Goal: Check status: Check status

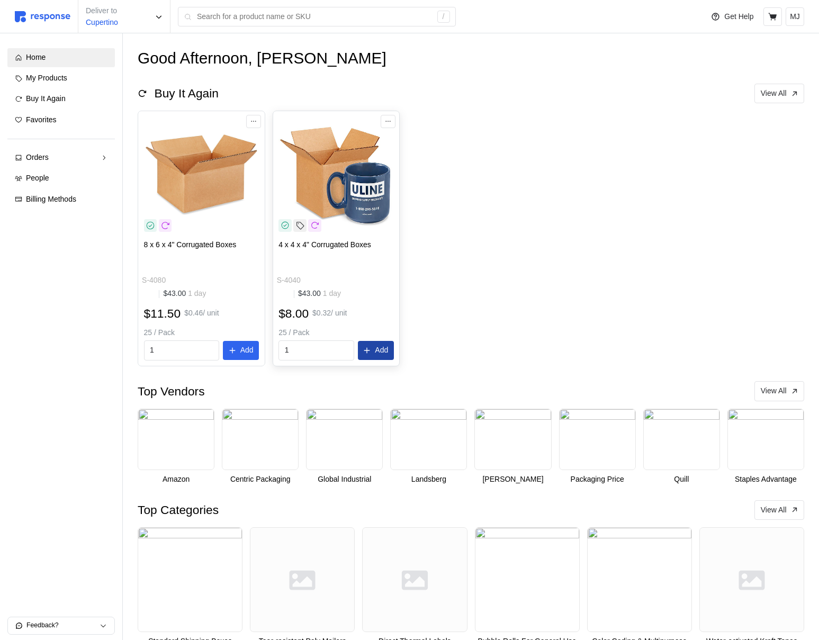
click at [367, 347] on icon at bounding box center [366, 350] width 7 height 7
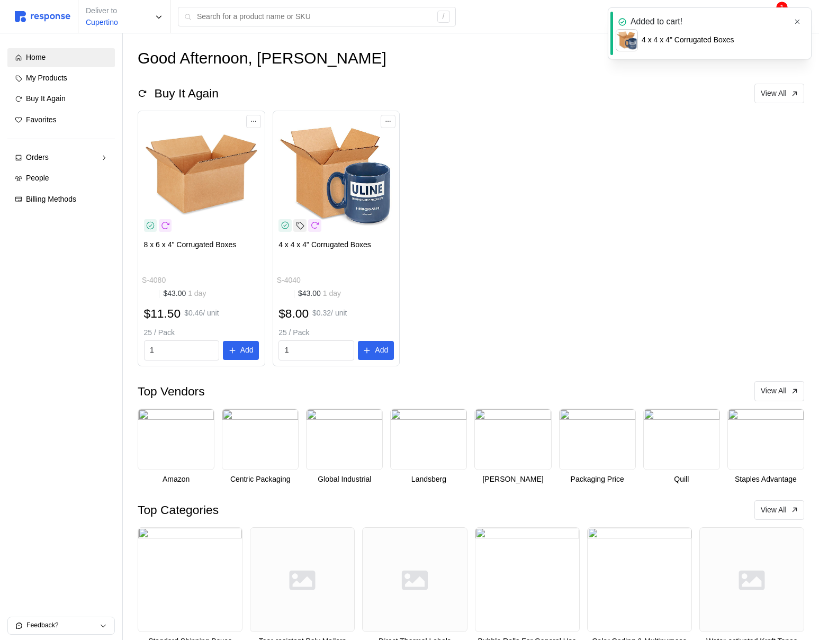
click at [799, 22] on icon "button" at bounding box center [797, 21] width 7 height 7
click at [772, 14] on icon at bounding box center [773, 17] width 10 height 10
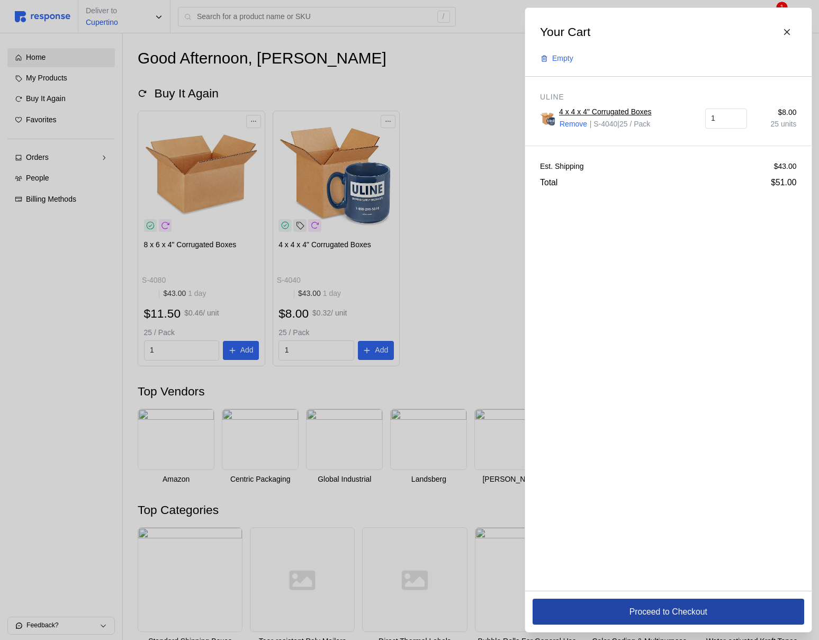
click at [600, 613] on button "Proceed to Checkout" at bounding box center [669, 612] width 272 height 26
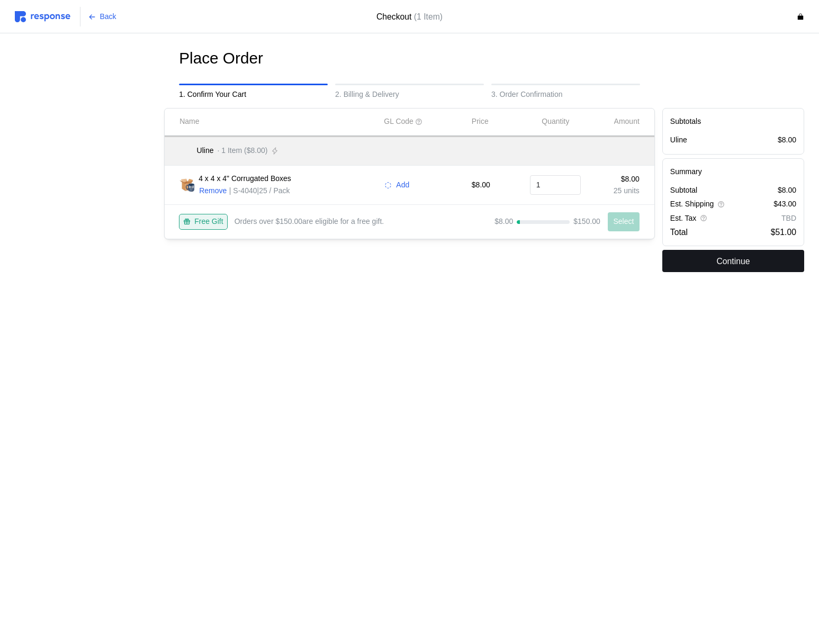
click at [708, 264] on button "Continue" at bounding box center [733, 261] width 142 height 22
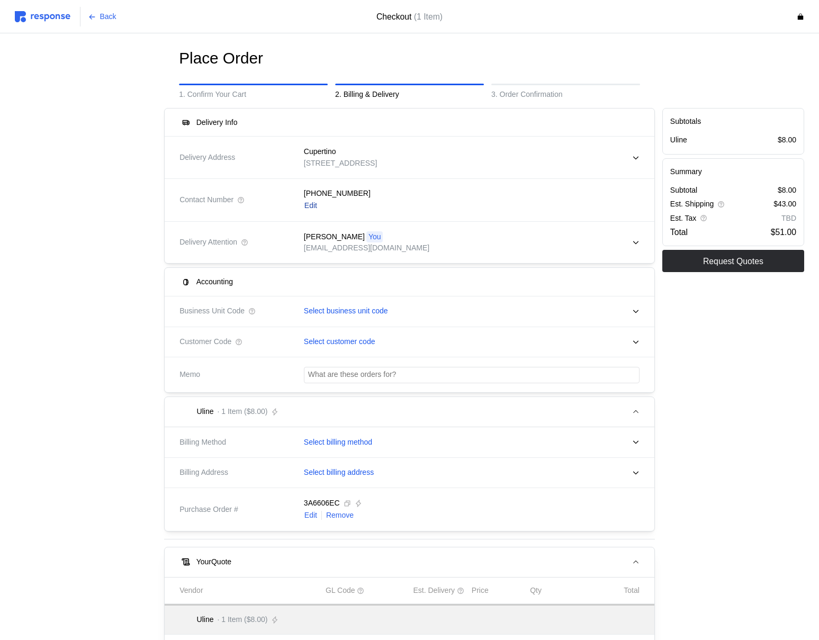
click at [310, 209] on p "Edit" at bounding box center [310, 206] width 13 height 12
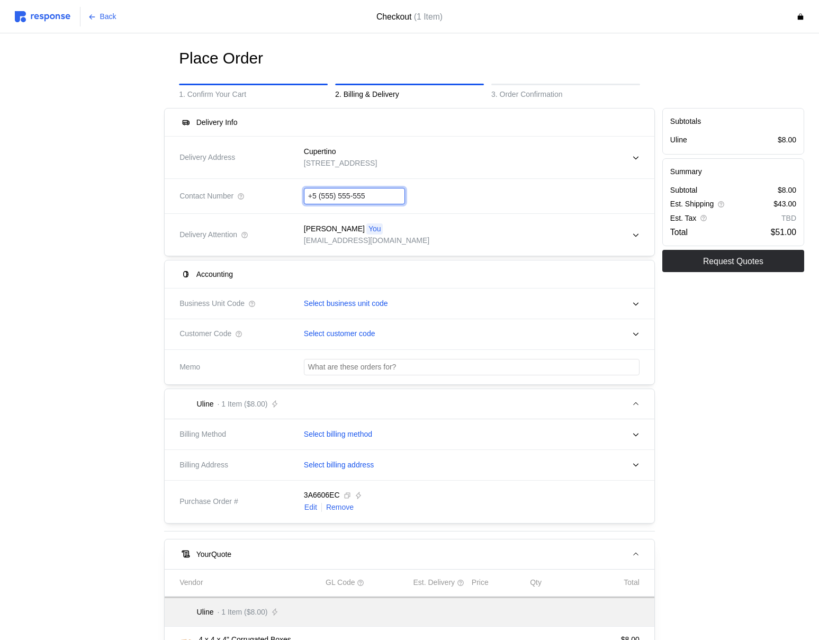
click at [321, 200] on input "+5 (555) 555-555" at bounding box center [354, 195] width 93 height 15
type input "[PHONE_NUMBER]"
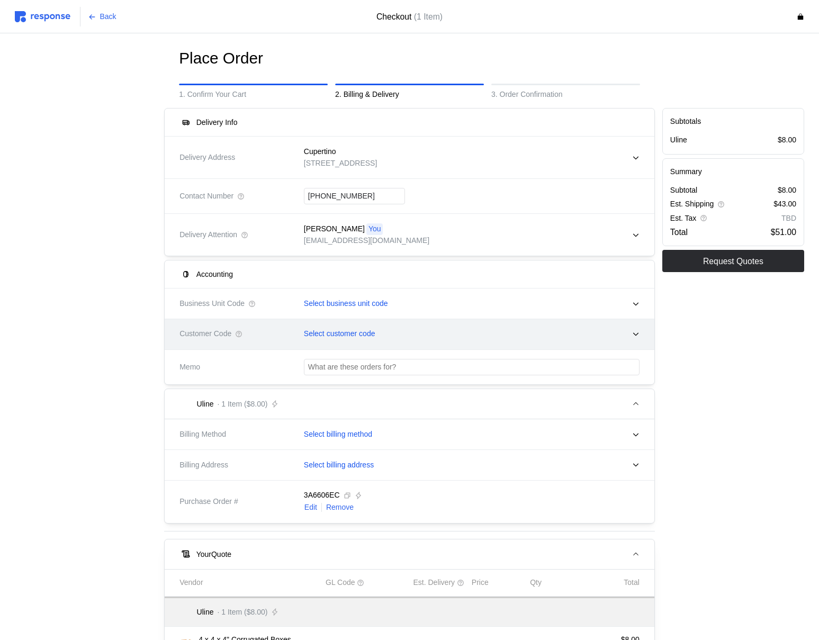
click at [315, 330] on div "Select customer code" at bounding box center [467, 334] width 343 height 26
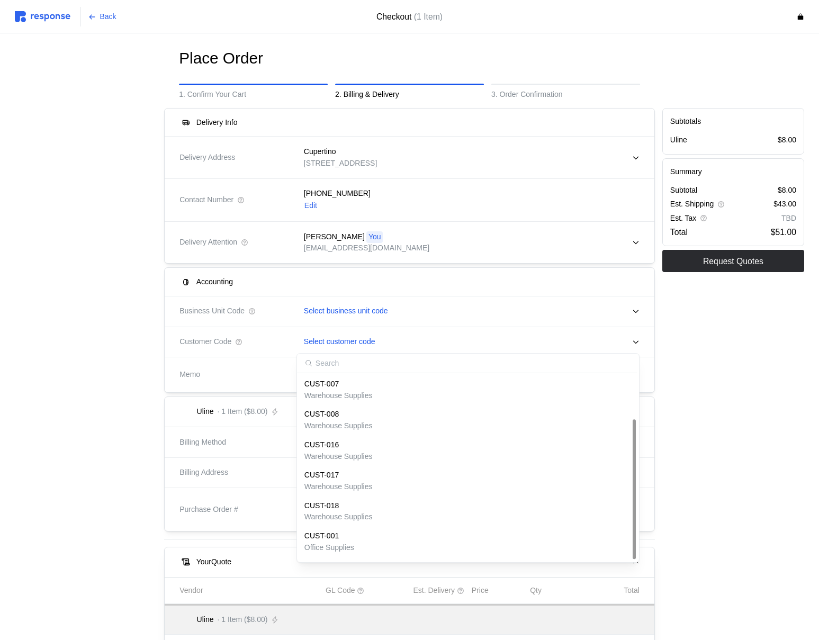
scroll to position [58, 0]
click at [338, 540] on p "COCOPUFFS" at bounding box center [327, 540] width 47 height 12
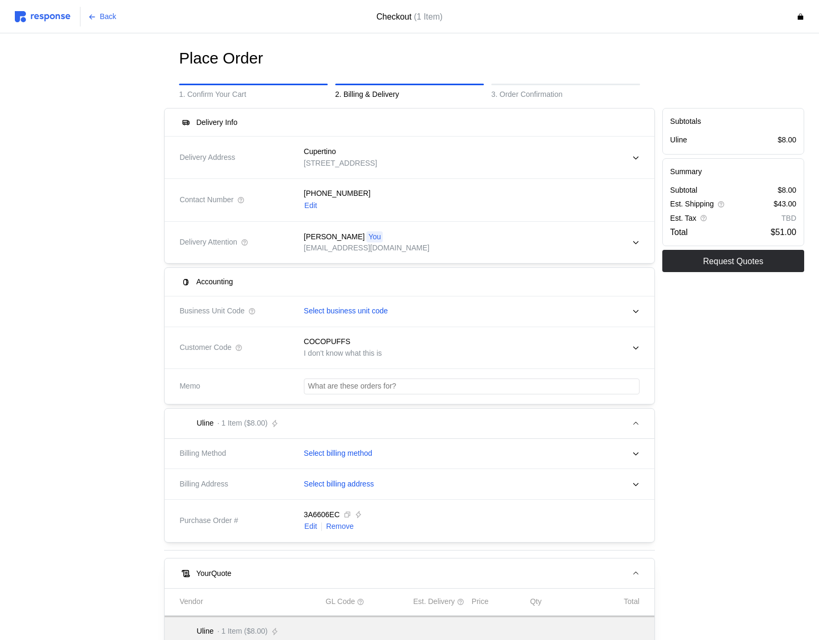
click at [752, 343] on div "Subtotals Uline $8.00 Summary Subtotal $8.00 Est. Shipping $43.00 Est. Tax TBD …" at bounding box center [733, 450] width 149 height 693
click at [735, 262] on p "Request Quotes" at bounding box center [733, 261] width 60 height 13
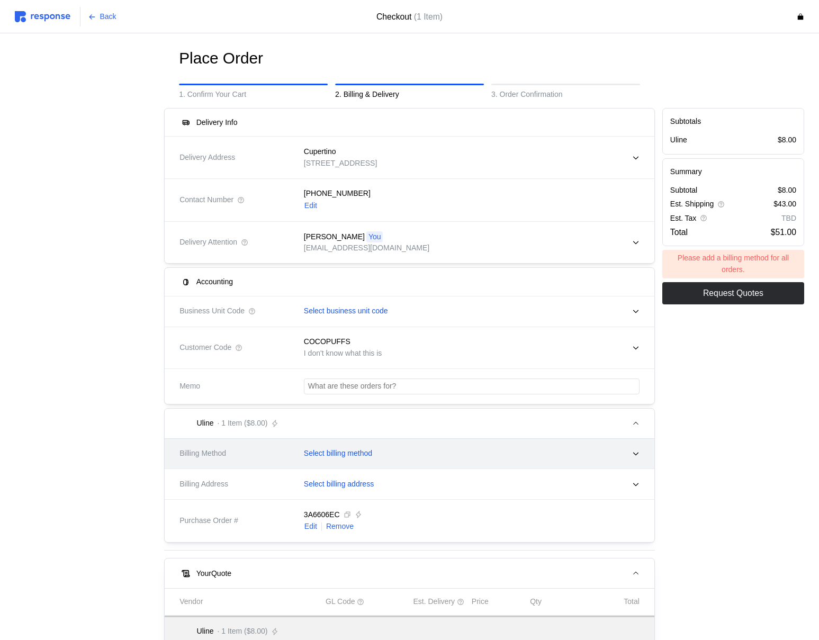
click at [322, 456] on p "Select billing method" at bounding box center [338, 454] width 68 height 12
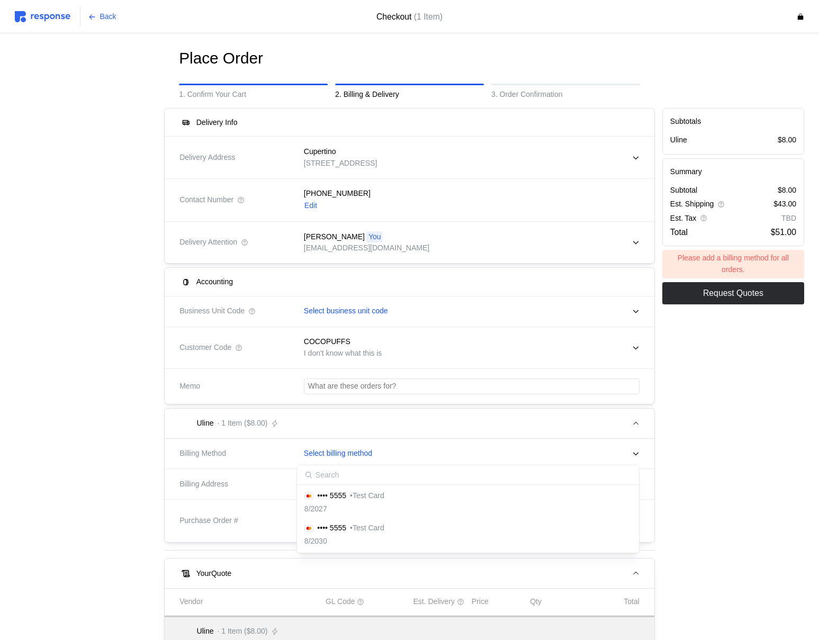
click at [328, 499] on p "•••• 5555" at bounding box center [331, 496] width 29 height 12
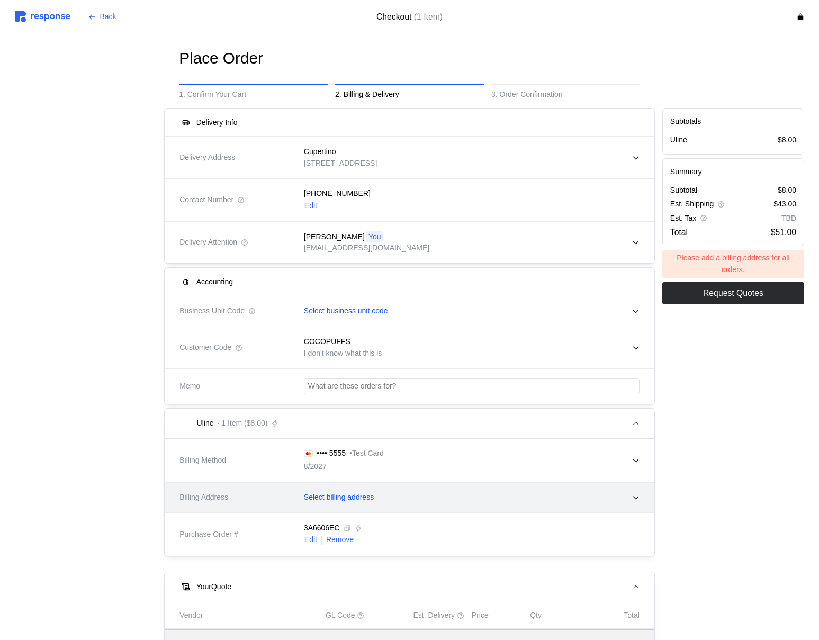
click at [330, 495] on p "Select billing address" at bounding box center [339, 498] width 70 height 12
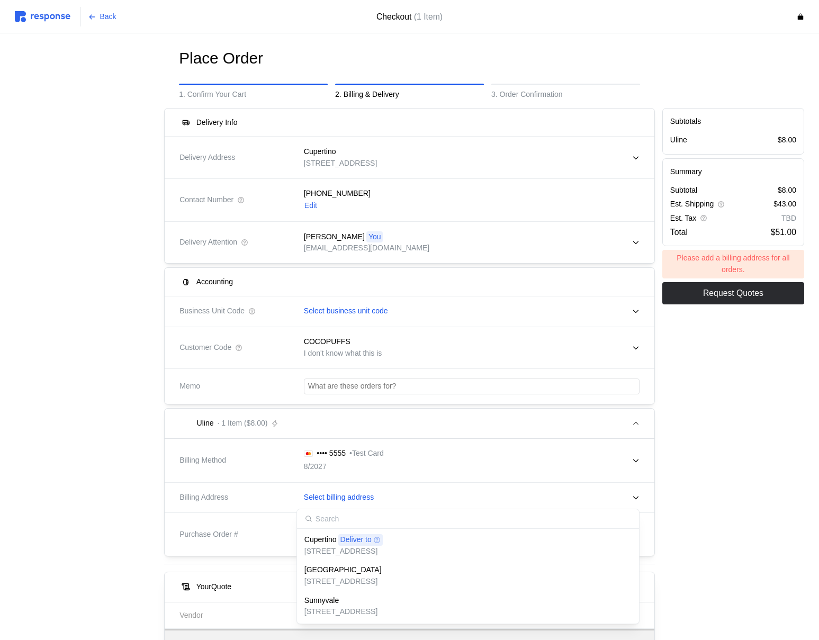
click at [366, 550] on p "[STREET_ADDRESS]" at bounding box center [343, 552] width 78 height 12
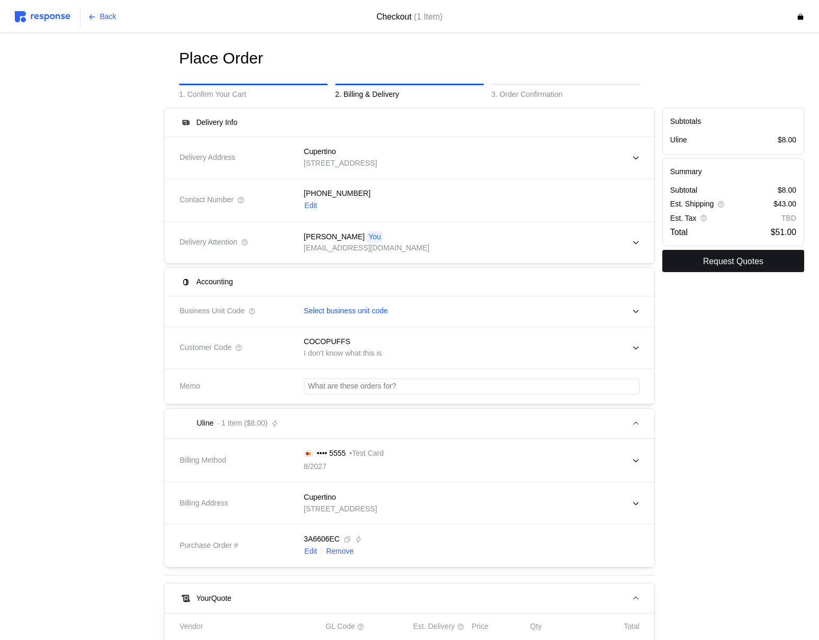
click at [698, 258] on button "Request Quotes" at bounding box center [733, 261] width 142 height 22
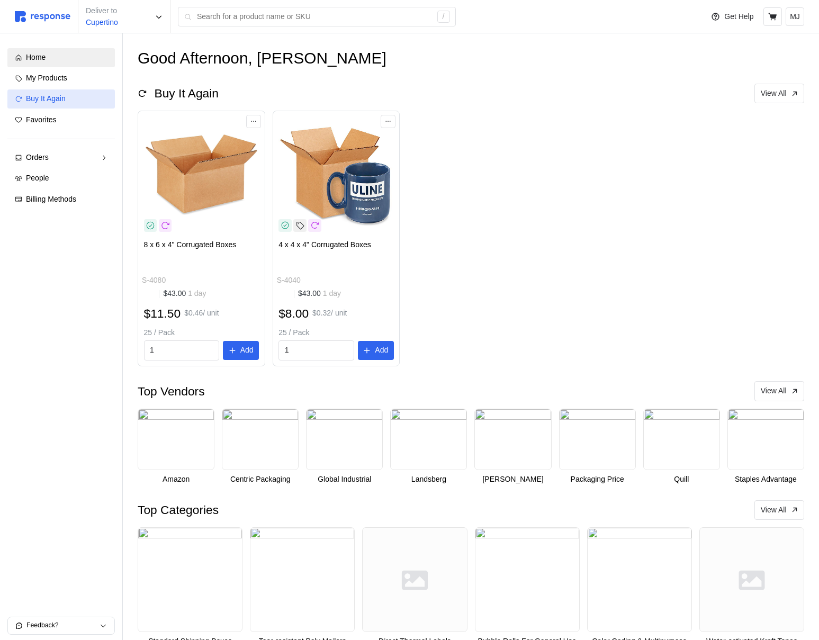
click at [80, 96] on div "Buy It Again" at bounding box center [67, 99] width 82 height 12
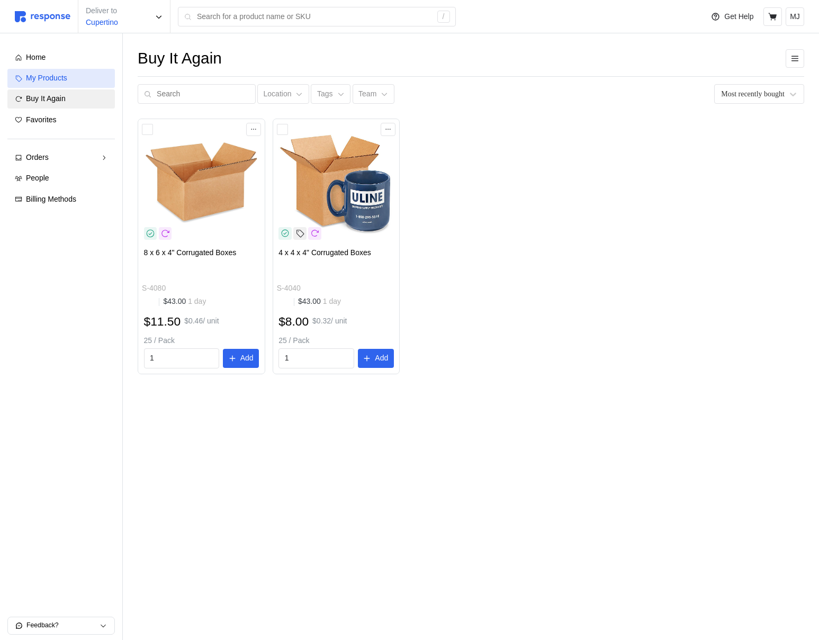
click at [79, 70] on link "My Products" at bounding box center [60, 78] width 107 height 19
click at [78, 95] on div "Buy It Again" at bounding box center [67, 99] width 82 height 12
click at [58, 161] on div "Orders" at bounding box center [61, 158] width 70 height 12
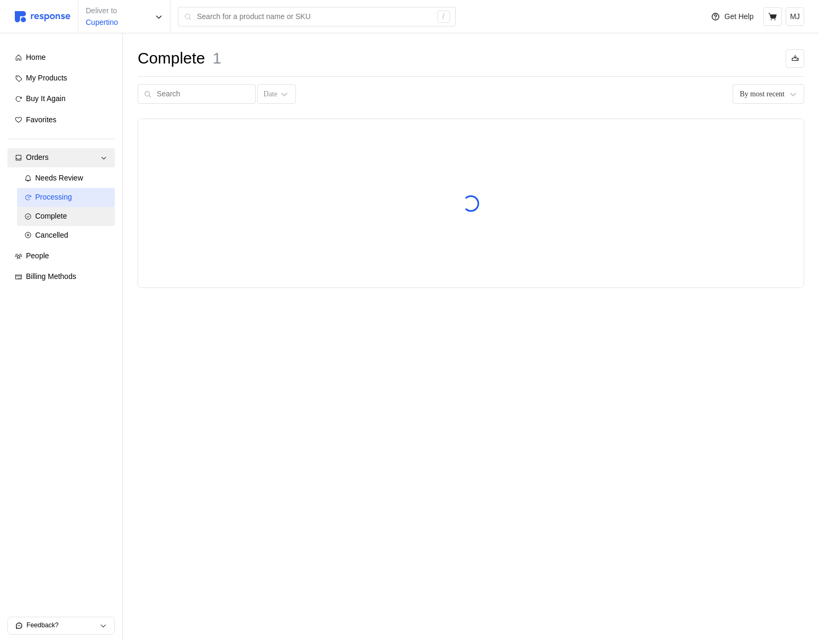
click at [67, 190] on link "Processing" at bounding box center [66, 197] width 98 height 19
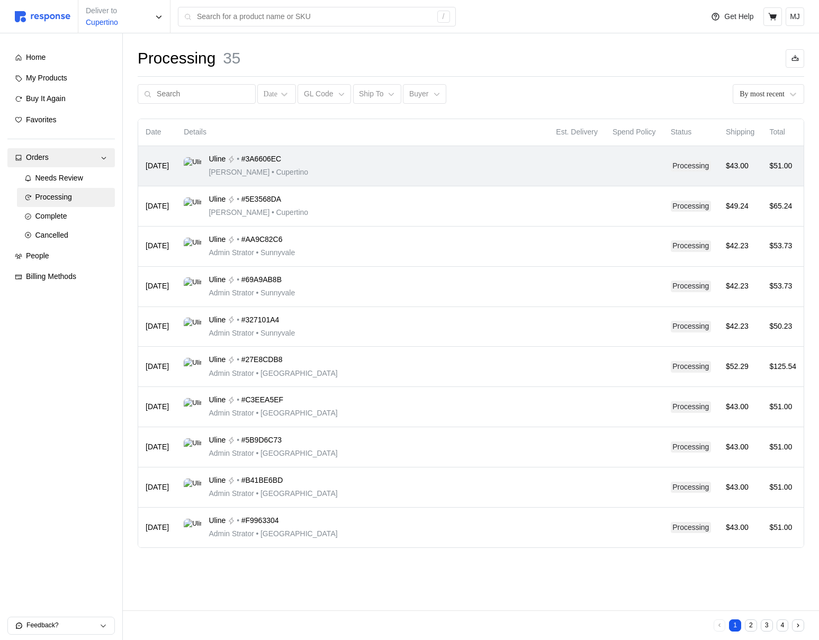
click at [485, 169] on div "Uline • #3A6606EC Michael Jordan • Cupertino" at bounding box center [362, 166] width 357 height 25
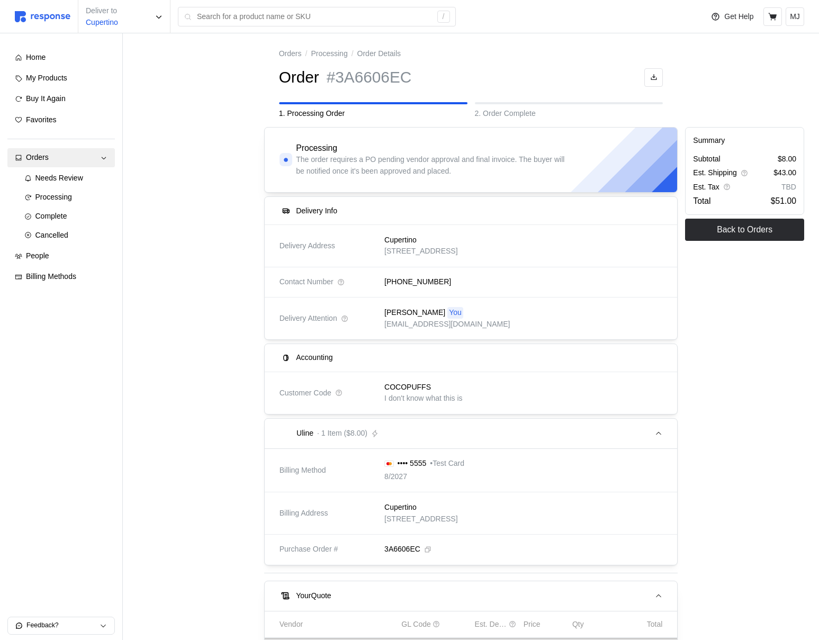
click at [421, 394] on p "I don't know what this is" at bounding box center [423, 399] width 78 height 12
click at [796, 18] on p "MJ" at bounding box center [795, 17] width 10 height 12
click at [764, 59] on p "Logout" at bounding box center [763, 61] width 68 height 12
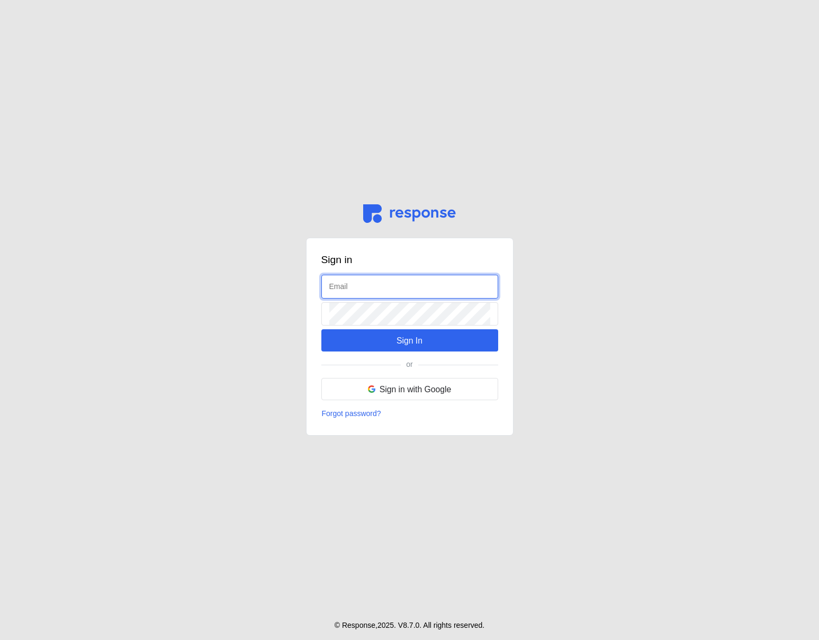
type input "[EMAIL_ADDRESS][DOMAIN_NAME]"
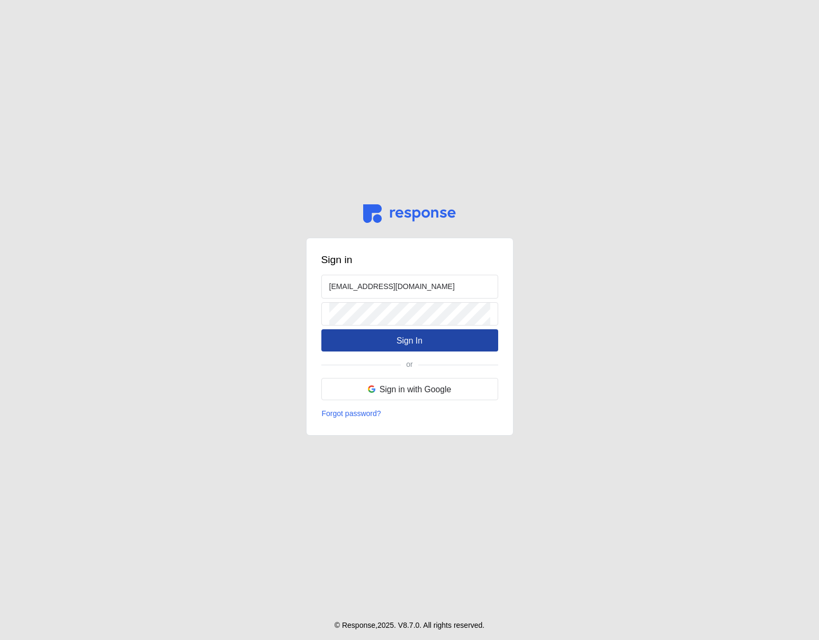
click at [396, 332] on button "Sign In" at bounding box center [409, 340] width 177 height 22
